Goal: Book appointment/travel/reservation

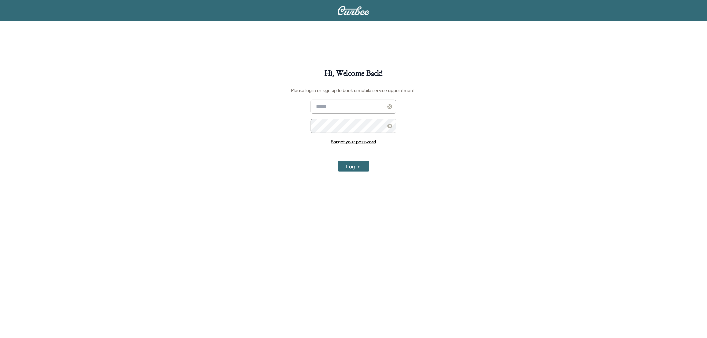
type input "**********"
click at [362, 166] on button "Log In" at bounding box center [353, 166] width 31 height 11
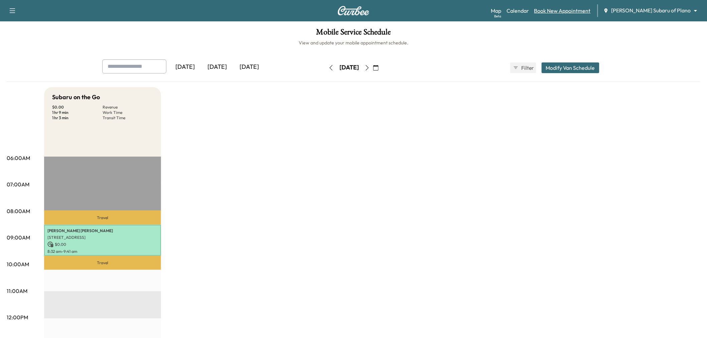
click at [572, 11] on link "Book New Appointment" at bounding box center [562, 11] width 56 height 8
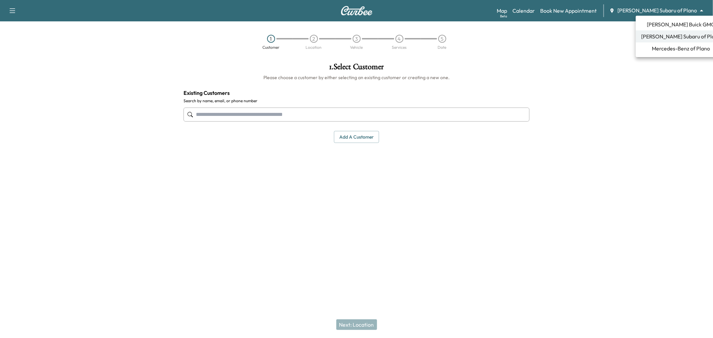
click at [648, 11] on body "Support Log Out Map Beta Calendar Book New Appointment [PERSON_NAME] Subaru of …" at bounding box center [356, 169] width 713 height 338
click at [659, 48] on span "Mercedes-Benz of Plano" at bounding box center [680, 48] width 58 height 8
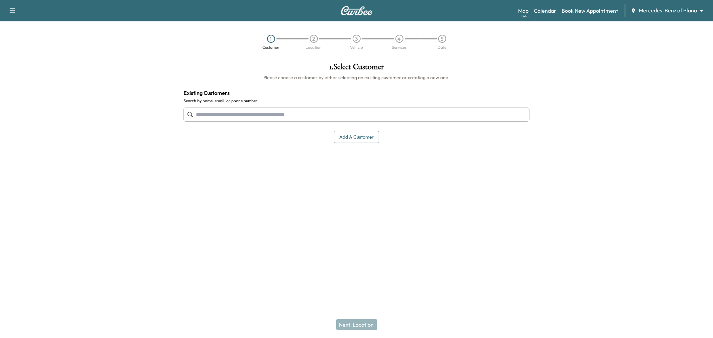
click at [356, 112] on input "text" at bounding box center [356, 115] width 346 height 14
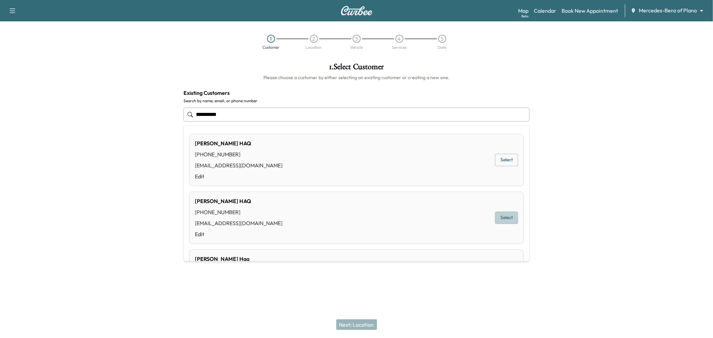
click at [502, 218] on button "Select" at bounding box center [506, 218] width 23 height 12
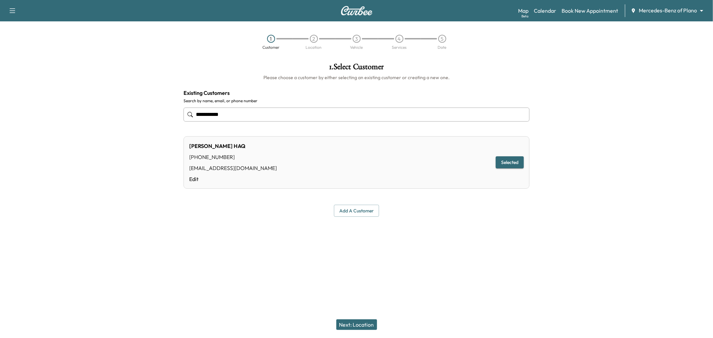
type input "**********"
click at [360, 325] on button "Next: Location" at bounding box center [356, 324] width 41 height 11
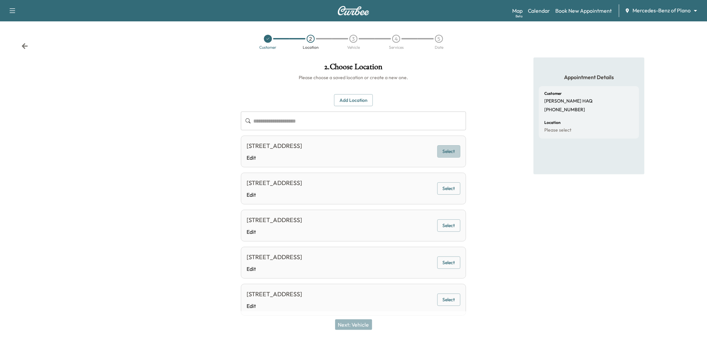
click at [449, 152] on button "Select" at bounding box center [448, 151] width 23 height 12
click at [355, 320] on button "Next: Vehicle" at bounding box center [353, 324] width 37 height 11
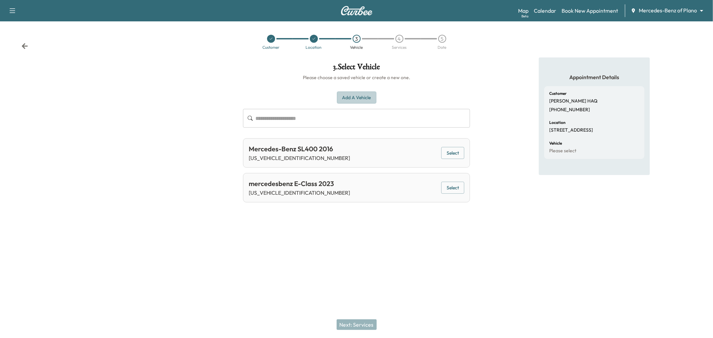
click at [372, 100] on button "Add a Vehicle" at bounding box center [356, 98] width 39 height 12
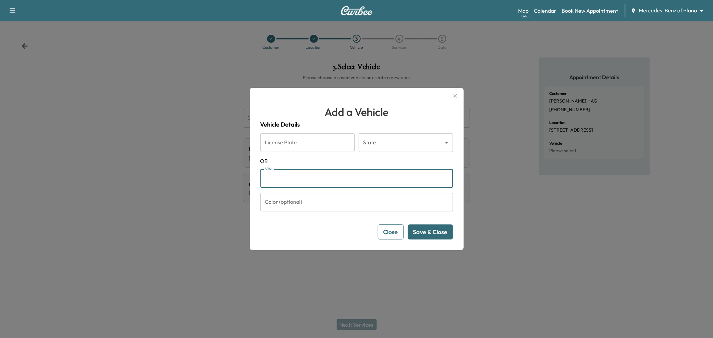
click at [332, 172] on input "VIN" at bounding box center [356, 178] width 192 height 19
paste input "**********"
type input "**********"
click at [425, 235] on button "Save & Close" at bounding box center [430, 231] width 45 height 15
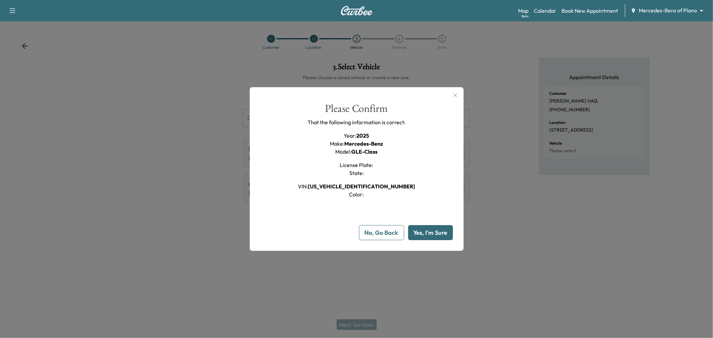
click at [425, 235] on button "Yes, I'm Sure" at bounding box center [430, 232] width 45 height 15
click at [225, 98] on div at bounding box center [356, 169] width 713 height 338
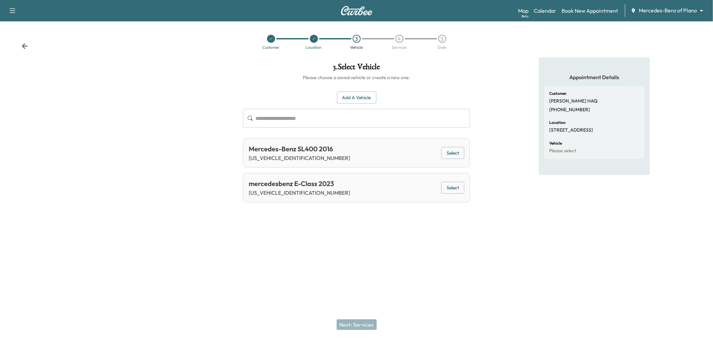
click at [11, 6] on button "button" at bounding box center [12, 10] width 14 height 11
click at [24, 24] on link "Support" at bounding box center [23, 23] width 25 height 8
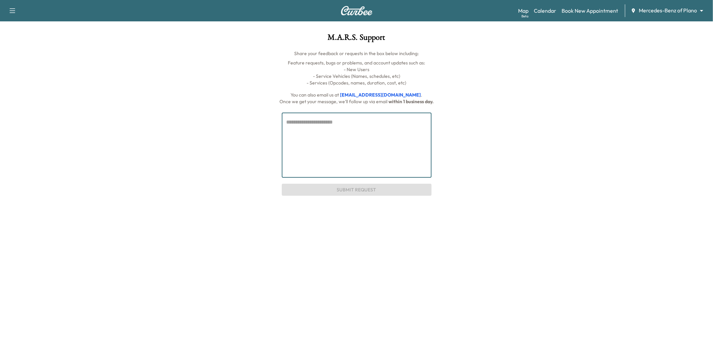
click at [286, 126] on textarea at bounding box center [356, 145] width 140 height 54
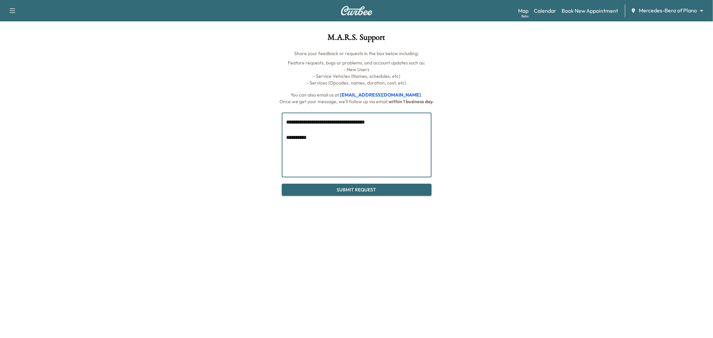
paste textarea "**********"
type textarea "**********"
click at [332, 189] on button "Submit Request" at bounding box center [357, 190] width 150 height 12
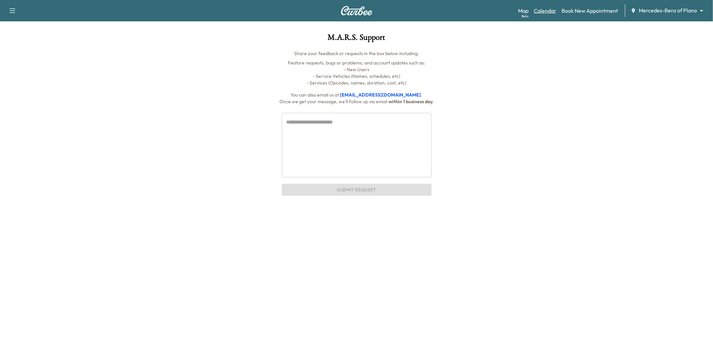
click at [555, 10] on link "Calendar" at bounding box center [545, 11] width 22 height 8
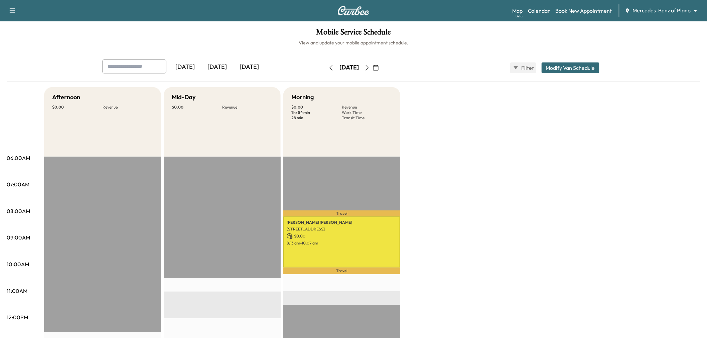
click at [370, 67] on icon "button" at bounding box center [366, 67] width 5 height 5
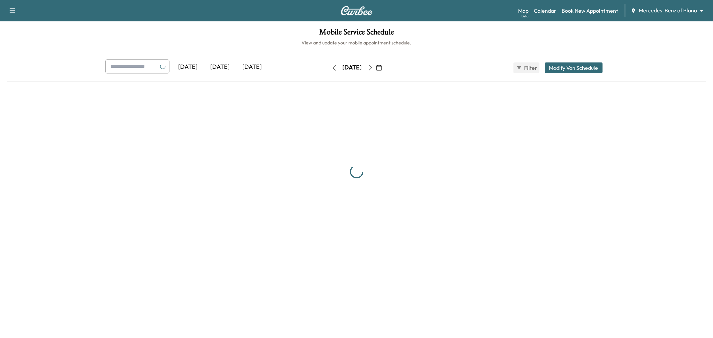
click at [385, 67] on div "[DATE] September 2025 S M T W T F S 31 1 2 3 4 5 6 7 8 9 10 11 12 13 14 15 16 1…" at bounding box center [356, 67] width 56 height 11
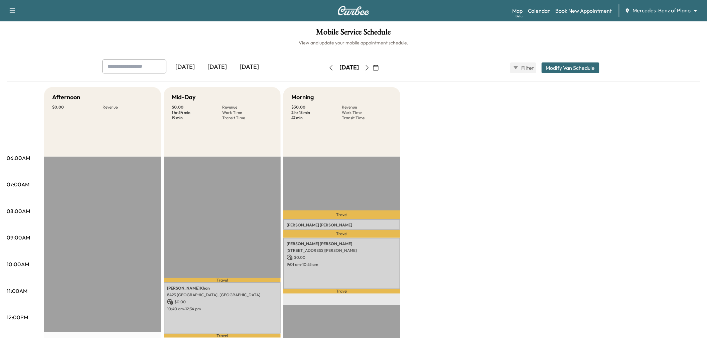
click at [382, 67] on button "button" at bounding box center [375, 67] width 11 height 11
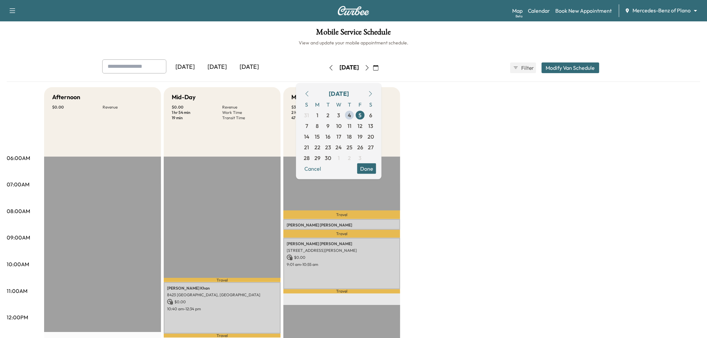
click at [370, 68] on icon "button" at bounding box center [366, 67] width 5 height 5
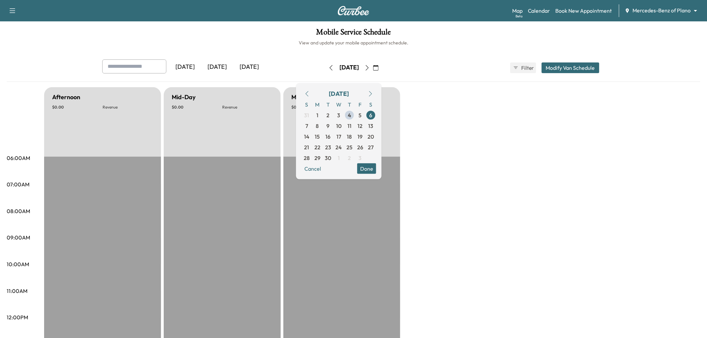
click at [373, 68] on button "button" at bounding box center [366, 67] width 11 height 11
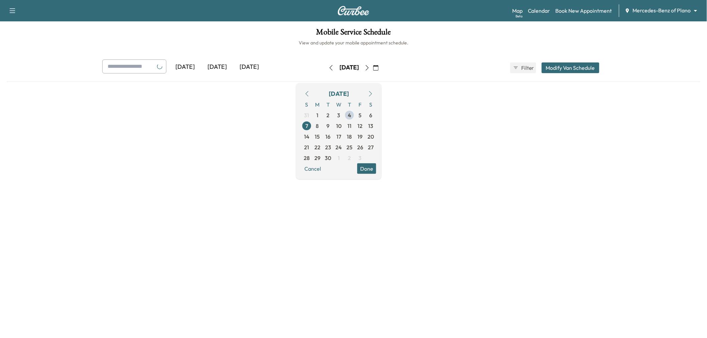
click at [373, 68] on button "button" at bounding box center [366, 67] width 11 height 11
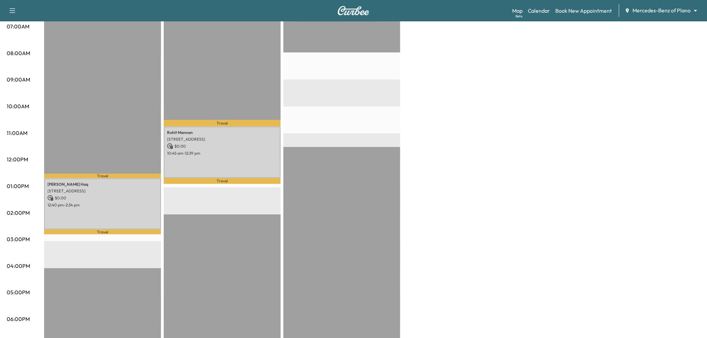
scroll to position [157, 0]
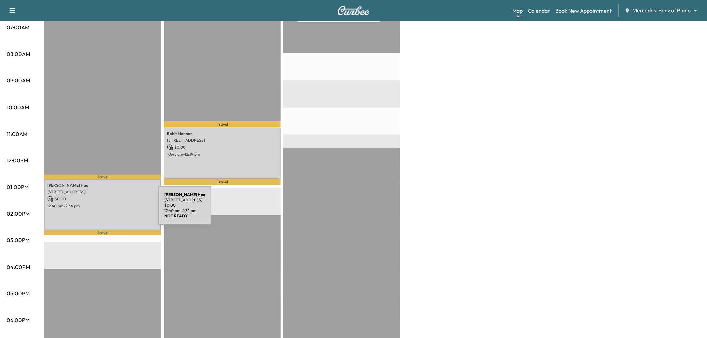
click at [108, 209] on div "[PERSON_NAME] [STREET_ADDRESS] $ 0.00 12:40 pm - 2:34 pm" at bounding box center [102, 204] width 117 height 51
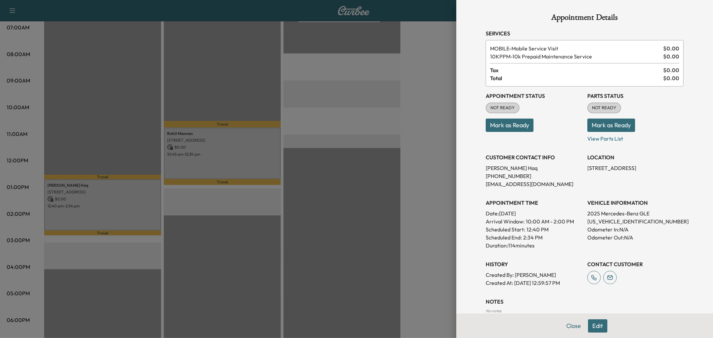
click at [594, 322] on button "Edit" at bounding box center [597, 325] width 19 height 13
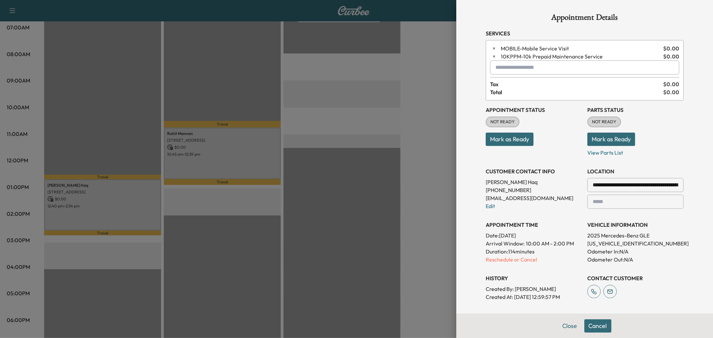
click at [531, 69] on input "text" at bounding box center [584, 67] width 189 height 14
type input "*"
click at [532, 86] on p "MIDDAY - Mid-Day Appointment" at bounding box center [559, 84] width 145 height 9
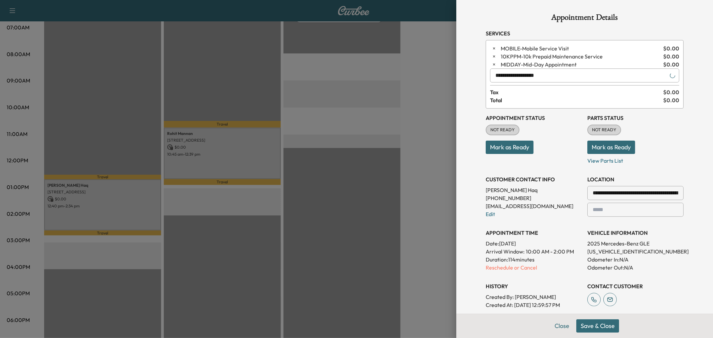
type input "**********"
click at [596, 325] on button "Save & Close" at bounding box center [597, 325] width 43 height 13
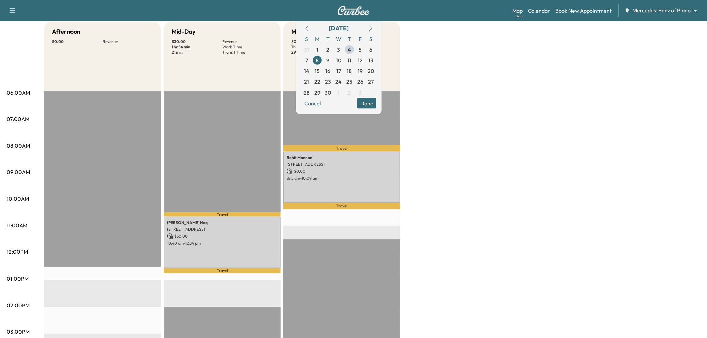
scroll to position [61, 0]
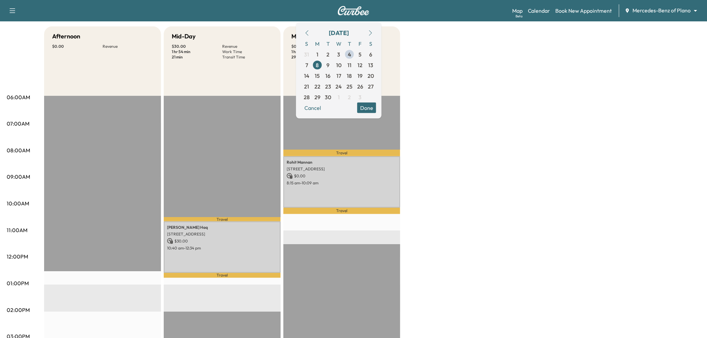
click at [376, 108] on button "Done" at bounding box center [366, 107] width 19 height 11
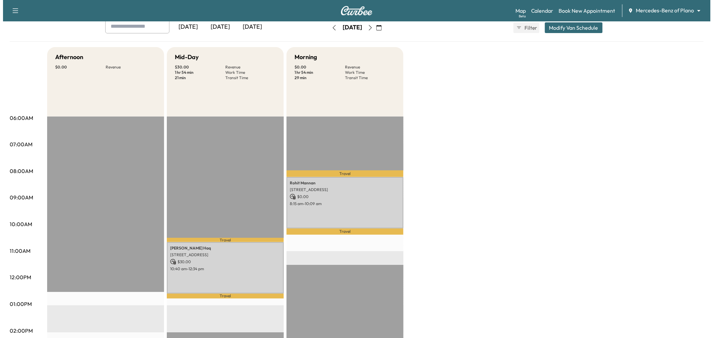
scroll to position [39, 0]
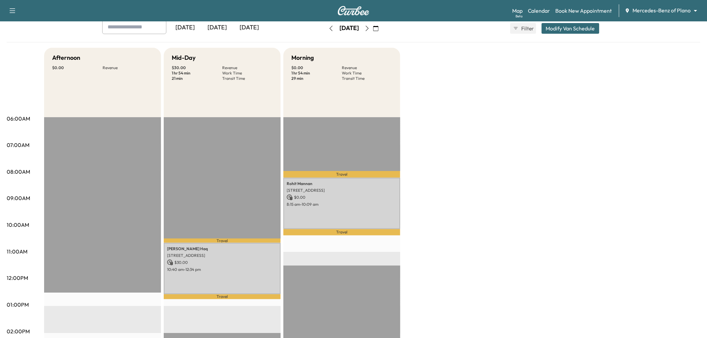
click at [564, 29] on button "Modify Van Schedule" at bounding box center [571, 28] width 58 height 11
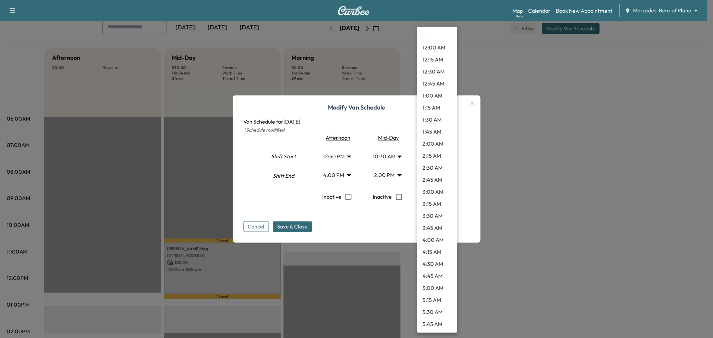
scroll to position [420, 0]
click at [432, 171] on body "Support Log Out Map Beta Calendar Book New Appointment Mercedes-Benz of Plano *…" at bounding box center [356, 130] width 713 height 338
click at [435, 133] on li "10:30 AM" at bounding box center [437, 132] width 40 height 12
type input "****"
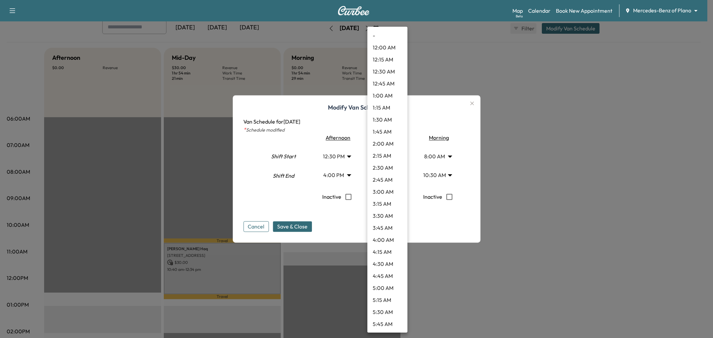
scroll to position [541, 0]
click at [395, 176] on body "Support Log Out Map Beta Calendar Book New Appointment Mercedes-Benz of Plano *…" at bounding box center [356, 130] width 713 height 338
click at [389, 154] on li "1:30 PM" at bounding box center [387, 156] width 40 height 12
type input "****"
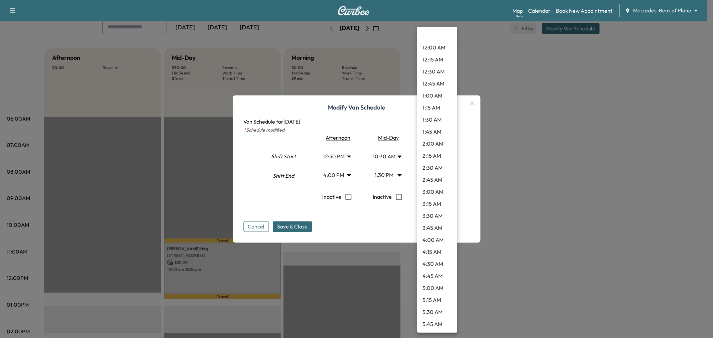
click at [433, 177] on body "Support Log Out Map Beta Calendar Book New Appointment Mercedes-Benz of Plano *…" at bounding box center [356, 130] width 713 height 338
click at [434, 201] on li "11:00 AM" at bounding box center [437, 204] width 40 height 12
type input "**"
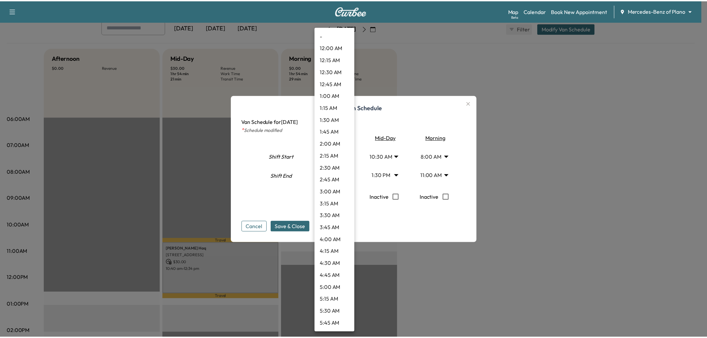
scroll to position [469, 0]
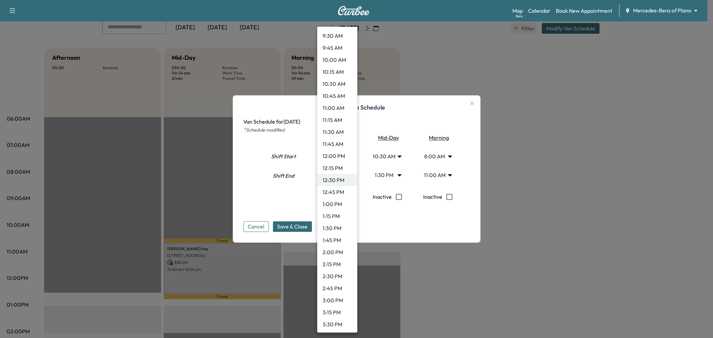
click at [336, 153] on body "Support Log Out Map Beta Calendar Book New Appointment Mercedes-Benz of Plano *…" at bounding box center [356, 130] width 713 height 338
click at [334, 191] on li "12:45 PM" at bounding box center [337, 192] width 40 height 12
type input "*****"
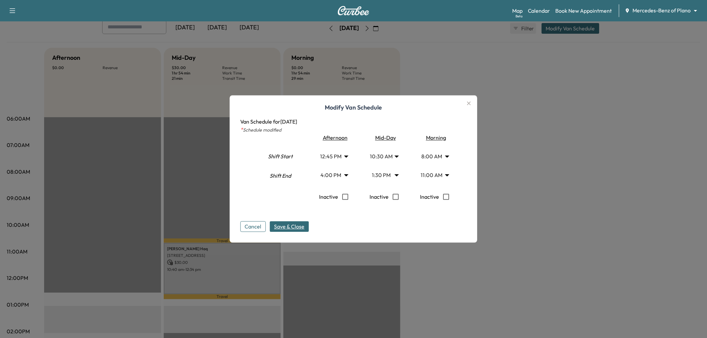
click at [296, 225] on span "Save & Close" at bounding box center [289, 227] width 30 height 8
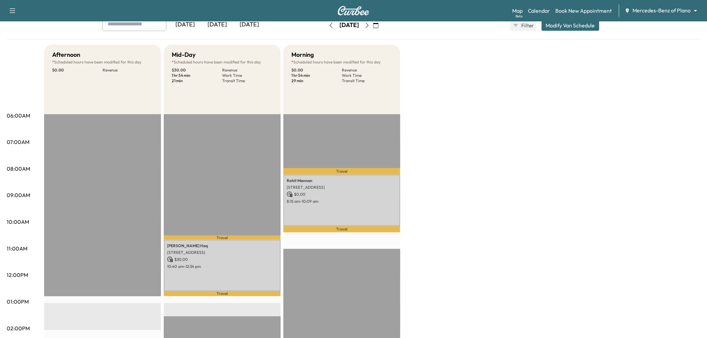
scroll to position [44, 0]
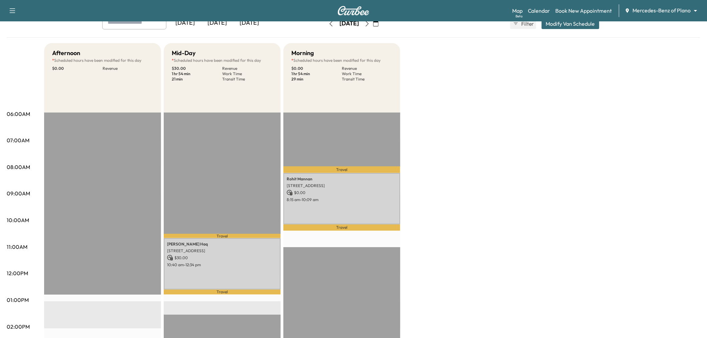
click at [221, 22] on div "[DATE]" at bounding box center [217, 22] width 32 height 15
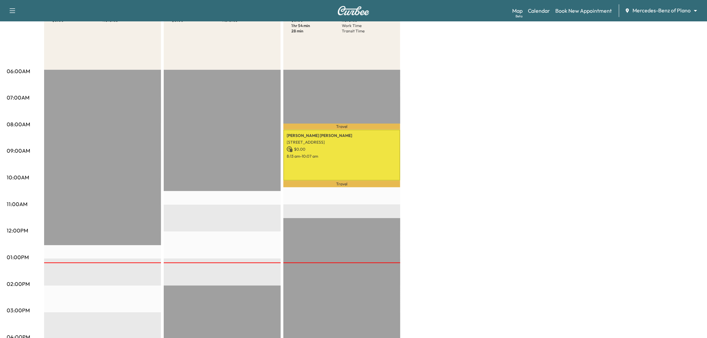
scroll to position [87, 0]
